Goal: Find contact information: Find contact information

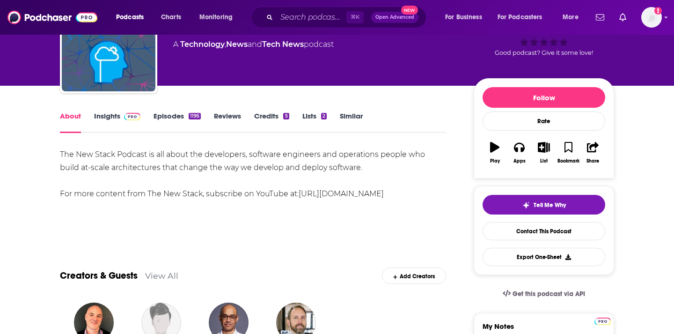
scroll to position [44, 0]
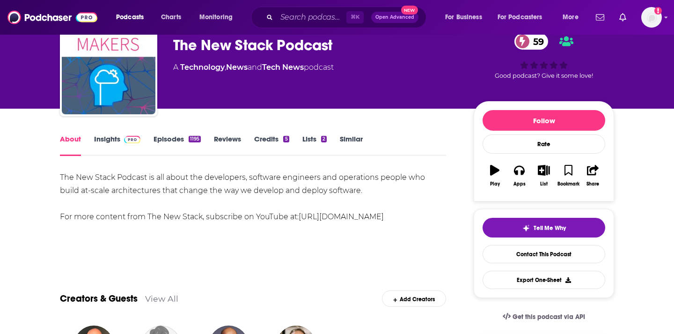
click at [106, 139] on link "Insights" at bounding box center [117, 145] width 46 height 22
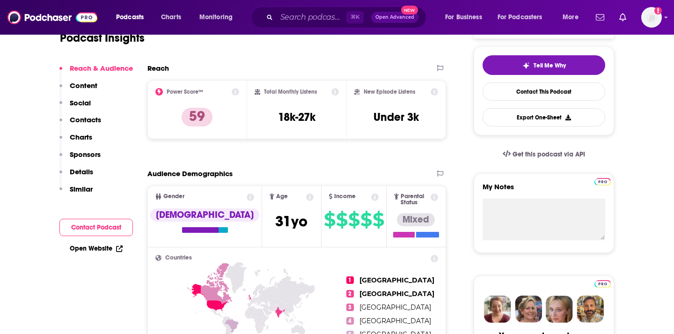
scroll to position [149, 0]
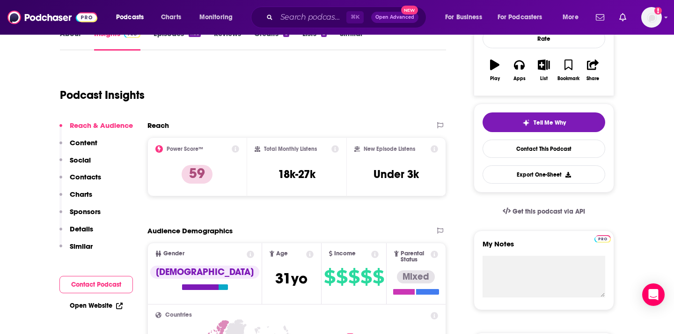
click at [79, 178] on p "Contacts" at bounding box center [85, 176] width 31 height 9
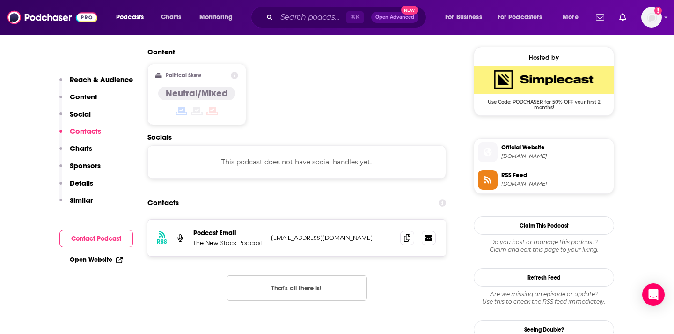
scroll to position [754, 0]
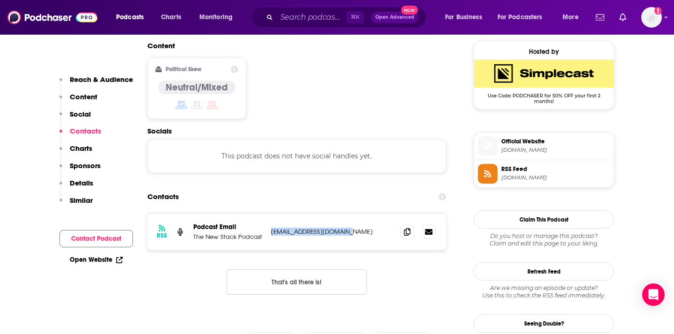
drag, startPoint x: 351, startPoint y: 174, endPoint x: 270, endPoint y: 175, distance: 80.5
click at [270, 213] on div "RSS Podcast Email The New Stack Podcast podcasts@thenewstack.io podcasts@thenew…" at bounding box center [296, 231] width 299 height 37
copy p "podcasts@thenewstack.io"
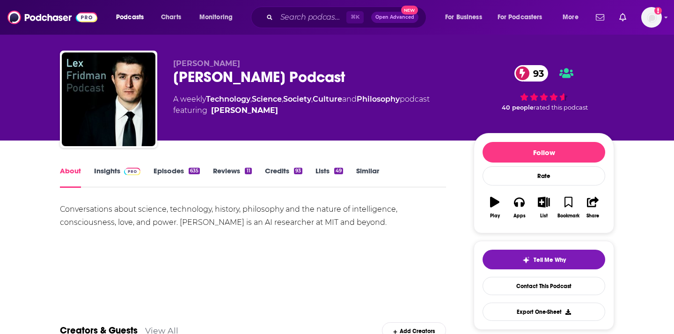
scroll to position [4, 0]
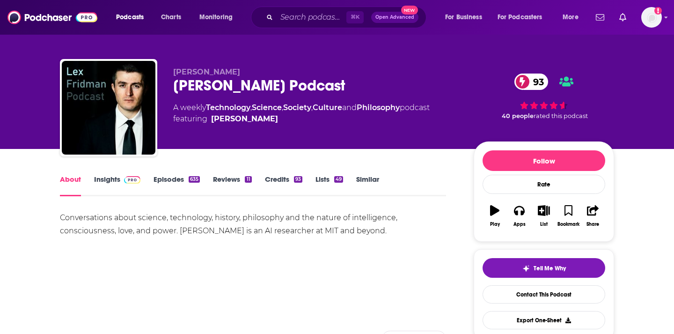
click at [132, 179] on img at bounding box center [132, 179] width 16 height 7
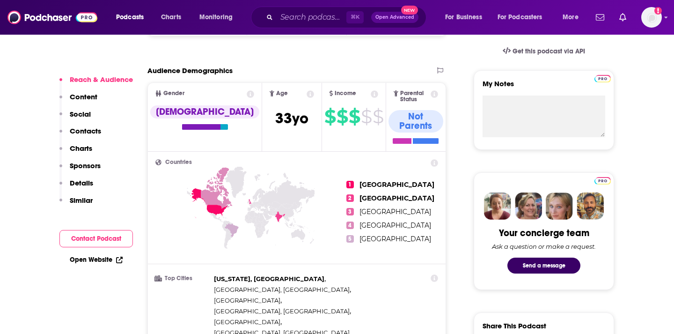
scroll to position [386, 0]
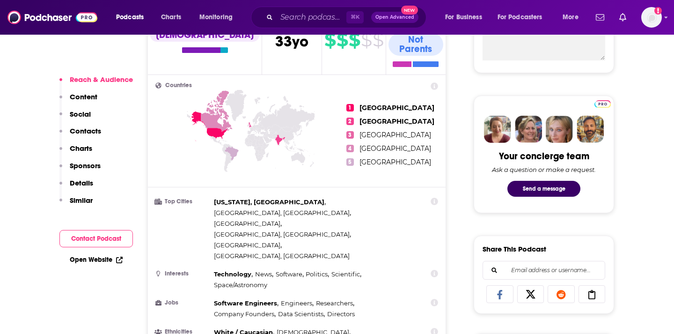
click at [82, 134] on p "Contacts" at bounding box center [85, 130] width 31 height 9
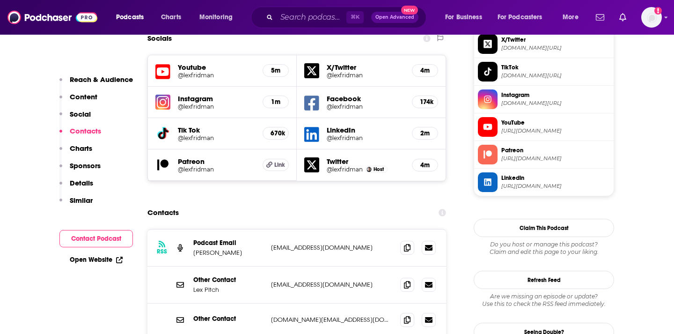
scroll to position [856, 0]
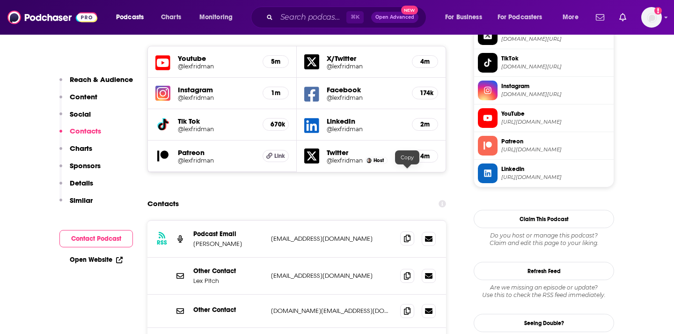
click at [407, 235] on icon at bounding box center [407, 238] width 7 height 7
click at [407, 268] on span at bounding box center [407, 275] width 14 height 14
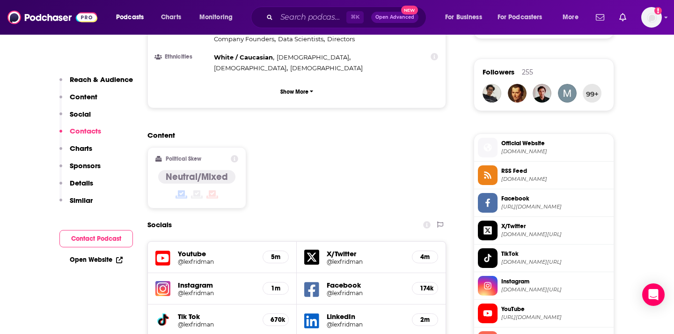
scroll to position [650, 0]
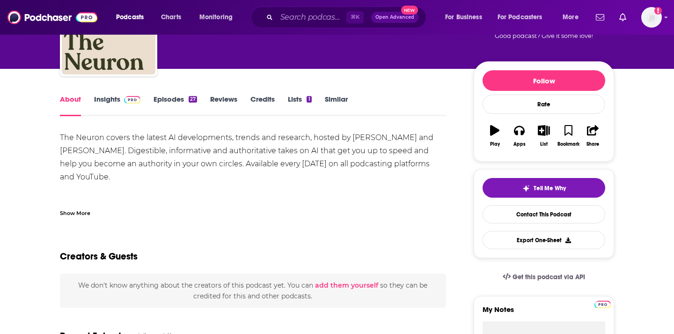
scroll to position [63, 0]
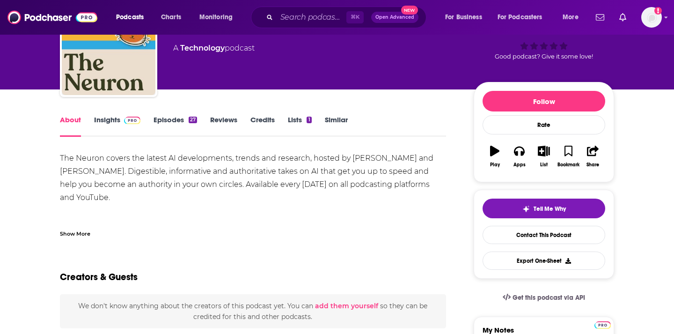
click at [127, 122] on img at bounding box center [132, 120] width 16 height 7
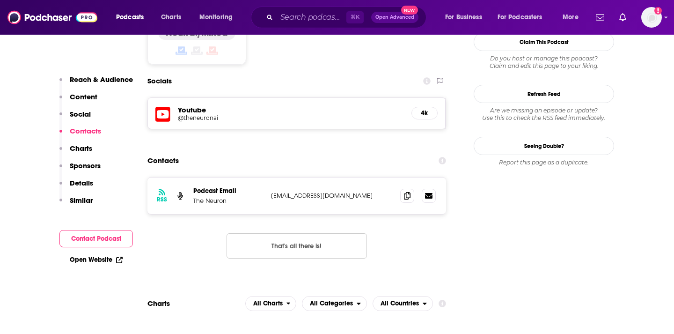
scroll to position [794, 0]
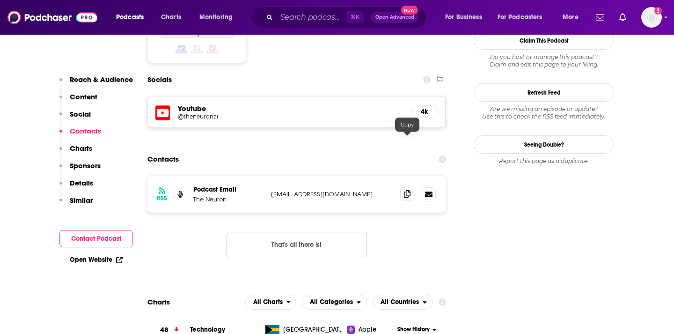
click at [409, 190] on icon at bounding box center [407, 193] width 7 height 7
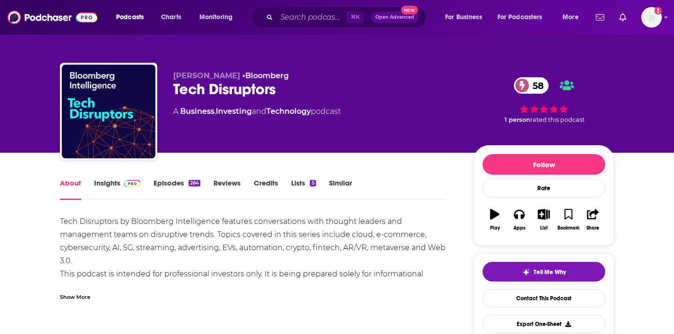
click at [132, 191] on link "Insights" at bounding box center [117, 189] width 46 height 22
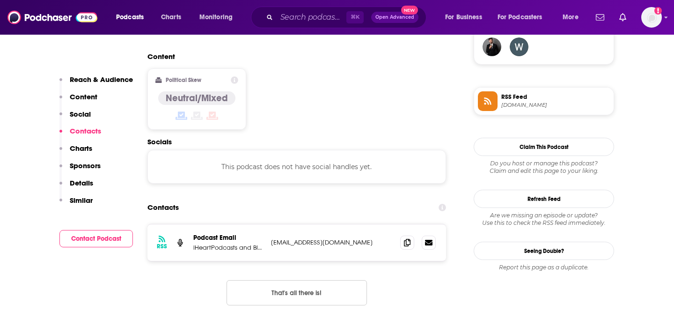
scroll to position [738, 0]
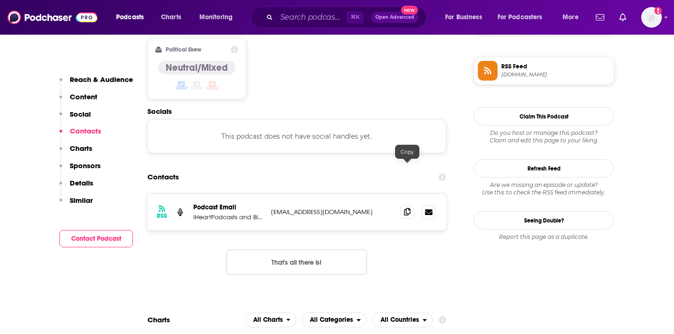
click at [406, 208] on icon at bounding box center [407, 211] width 7 height 7
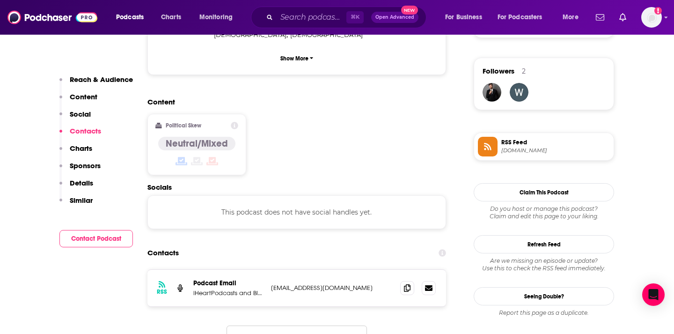
scroll to position [660, 0]
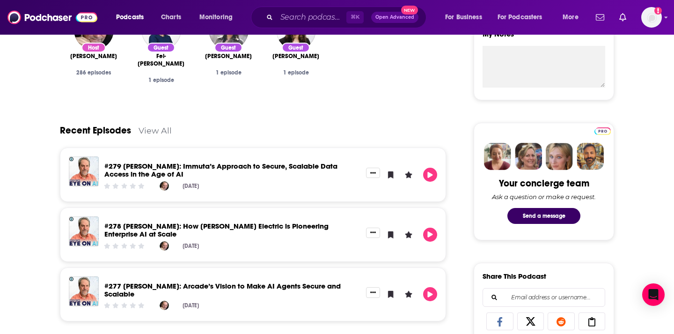
scroll to position [371, 0]
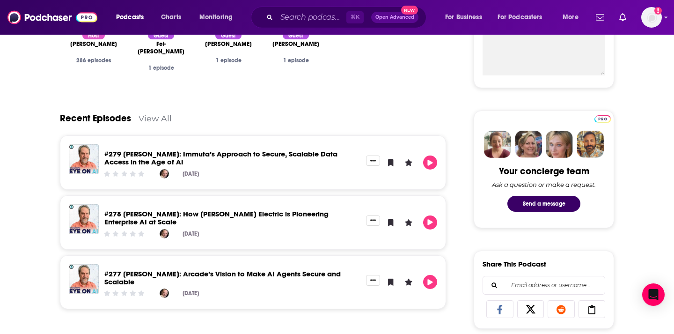
click at [253, 112] on div "Recent Episodes View All" at bounding box center [253, 112] width 386 height 45
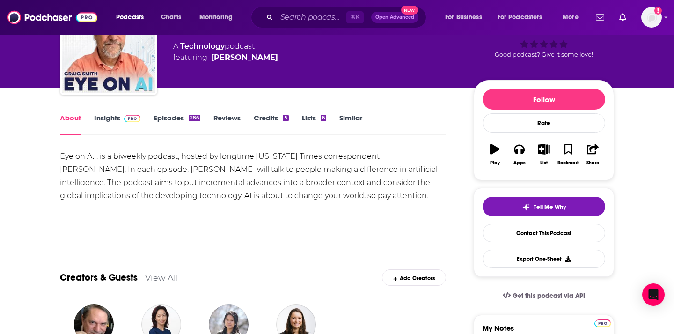
scroll to position [20, 0]
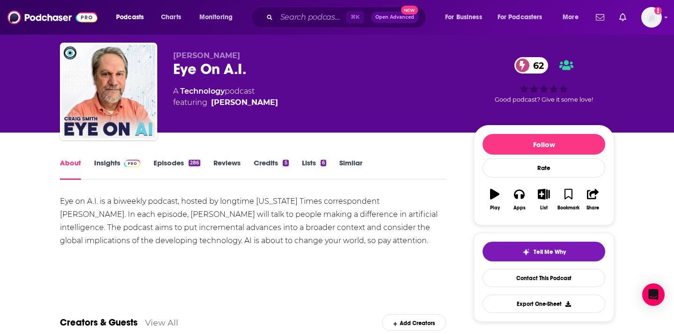
click at [123, 165] on span at bounding box center [130, 162] width 20 height 9
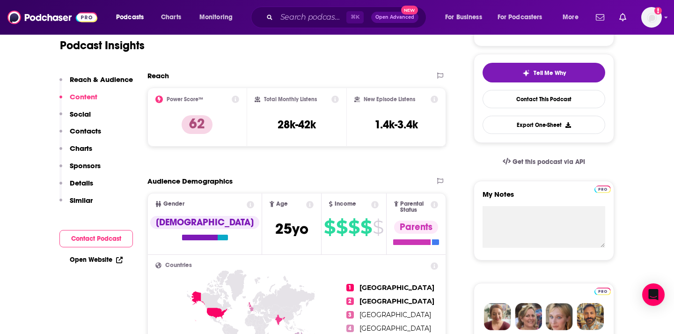
scroll to position [178, 0]
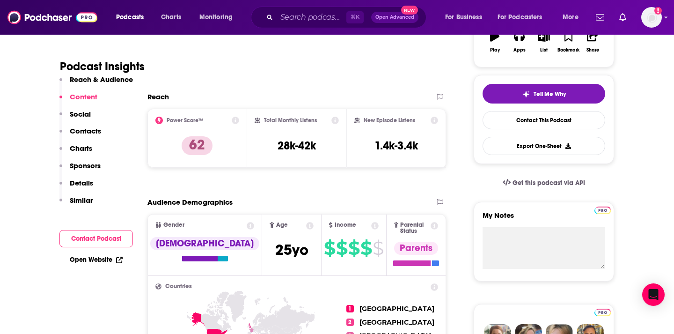
click at [81, 128] on p "Contacts" at bounding box center [85, 130] width 31 height 9
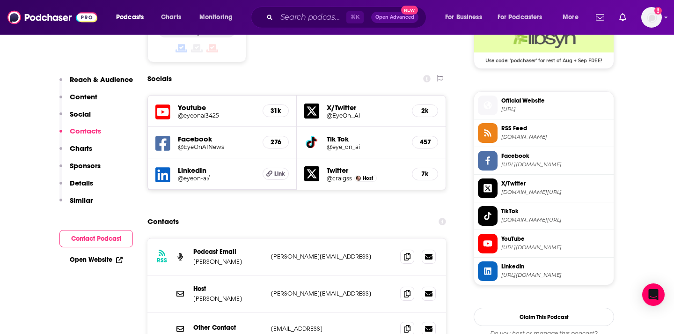
scroll to position [825, 0]
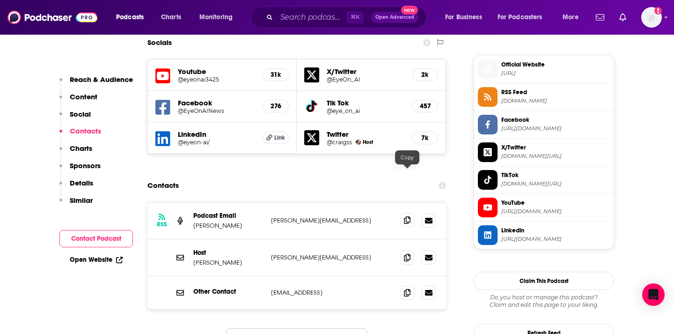
click at [404, 216] on icon at bounding box center [407, 219] width 7 height 7
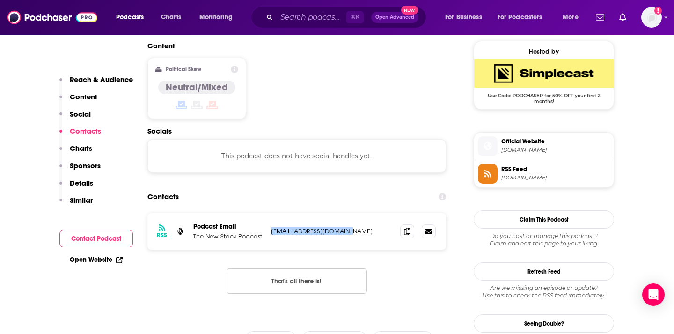
scroll to position [672, 0]
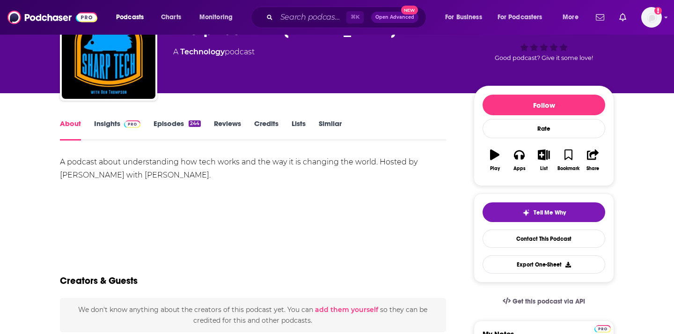
scroll to position [25, 0]
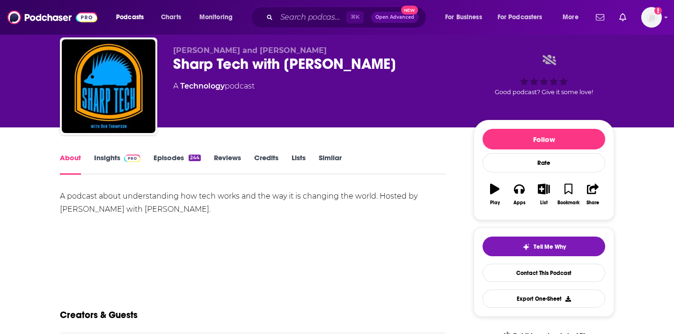
click at [117, 158] on link "Insights" at bounding box center [117, 164] width 46 height 22
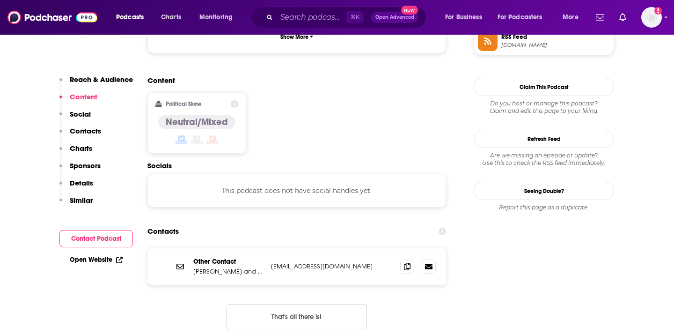
scroll to position [777, 0]
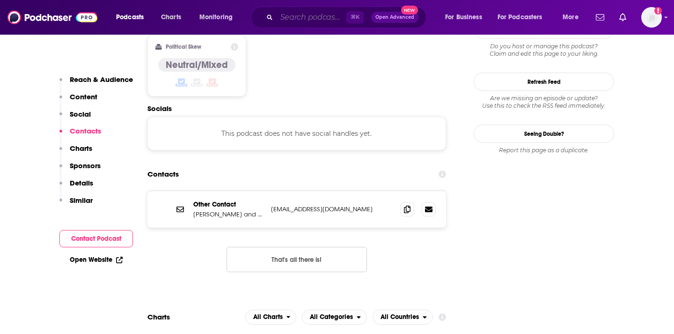
click at [323, 15] on input "Search podcasts, credits, & more..." at bounding box center [312, 17] width 70 height 15
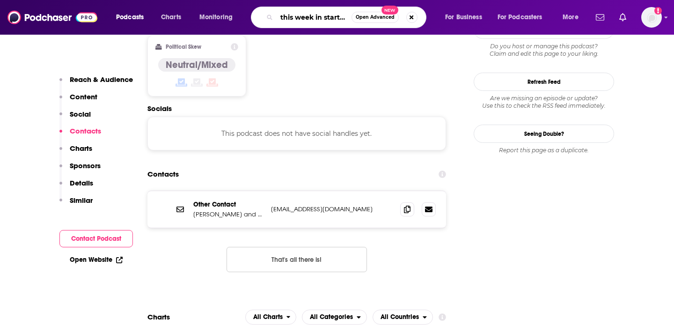
type input "this week in startups"
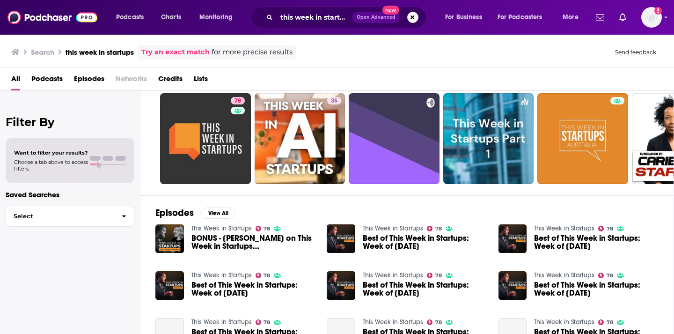
scroll to position [27, 0]
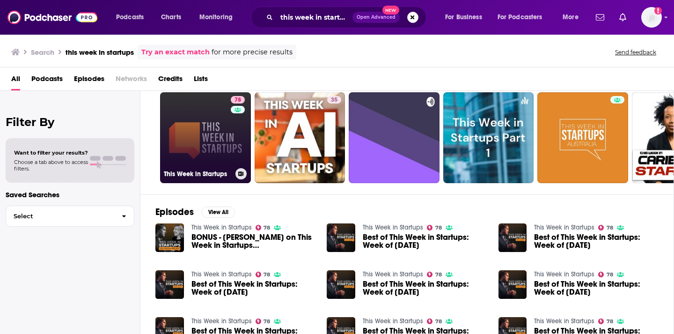
click at [208, 141] on link "78 This Week in Startups" at bounding box center [205, 137] width 91 height 91
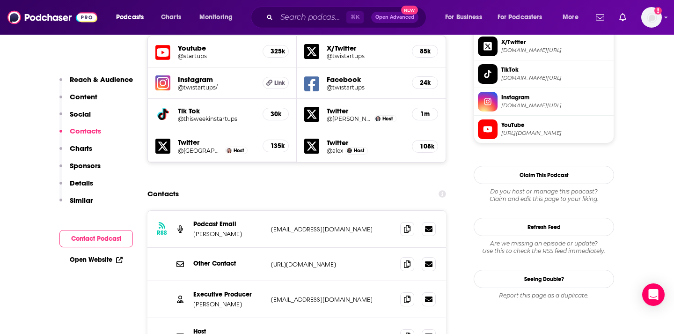
scroll to position [872, 0]
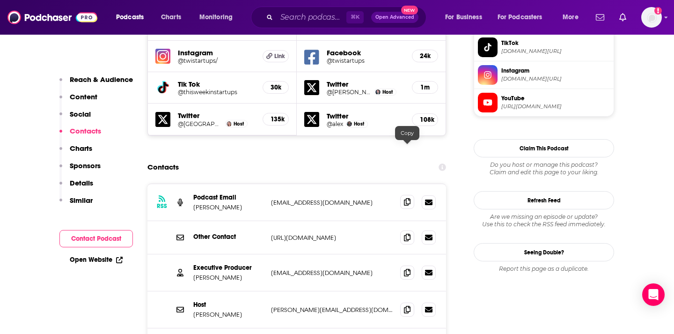
click at [408, 195] on span at bounding box center [407, 202] width 14 height 14
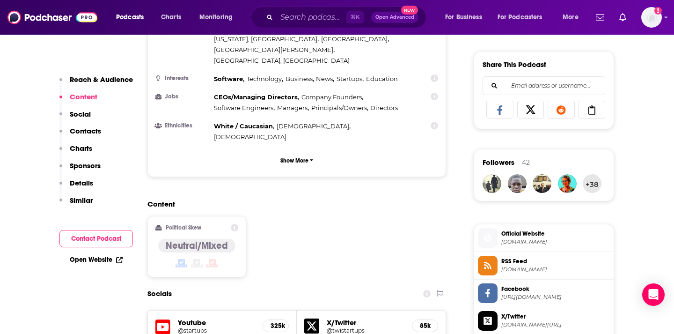
scroll to position [553, 0]
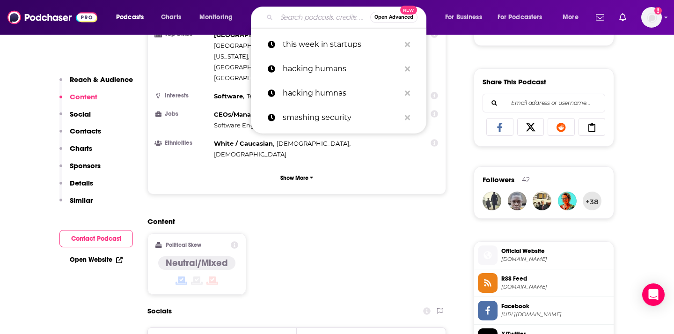
click at [318, 18] on input "Search podcasts, credits, & more..." at bounding box center [324, 17] width 94 height 15
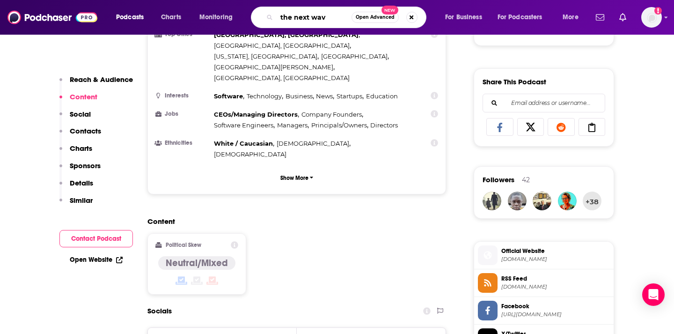
type input "the next wave"
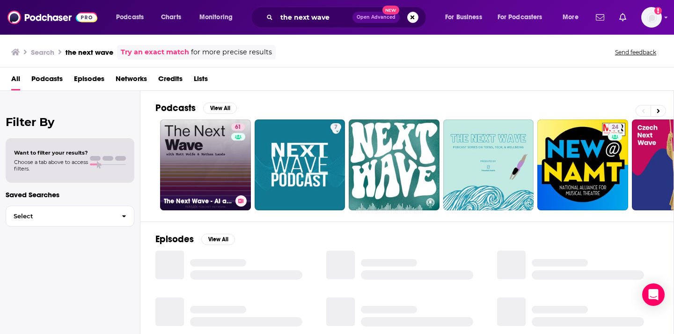
click at [213, 184] on link "61 The Next Wave - AI and The Future of Technology" at bounding box center [205, 164] width 91 height 91
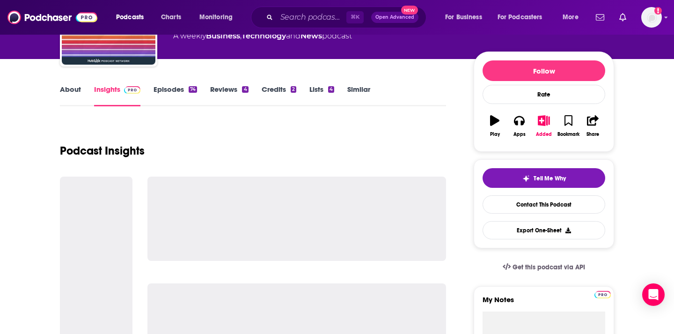
scroll to position [177, 0]
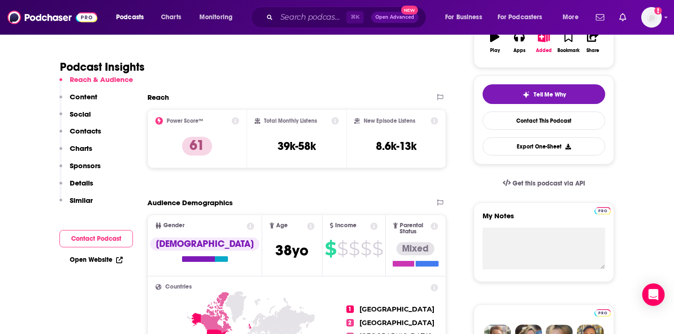
click at [99, 132] on p "Contacts" at bounding box center [85, 130] width 31 height 9
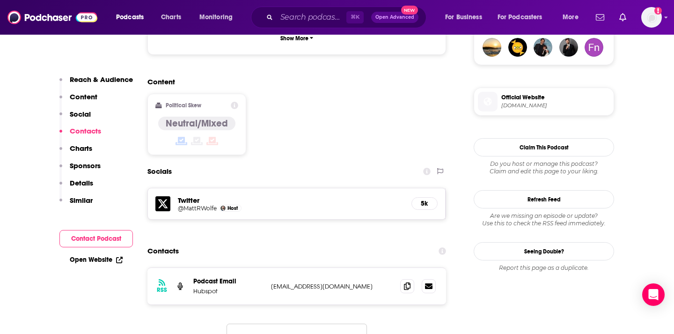
scroll to position [762, 0]
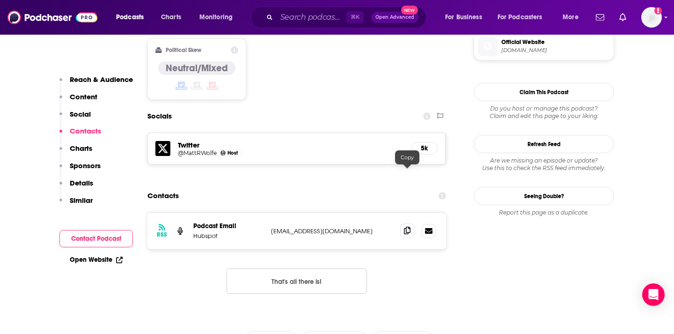
click at [408, 227] on icon at bounding box center [407, 230] width 7 height 7
